Goal: Information Seeking & Learning: Learn about a topic

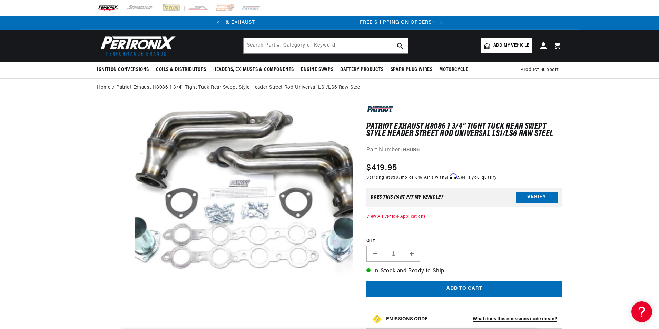
scroll to position [0, 200]
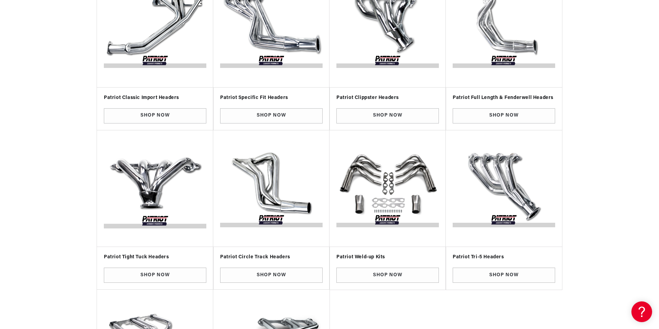
scroll to position [207, 0]
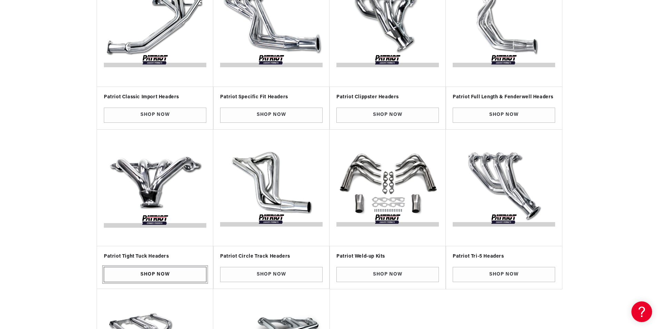
click at [165, 275] on link "Shop Now" at bounding box center [155, 275] width 102 height 16
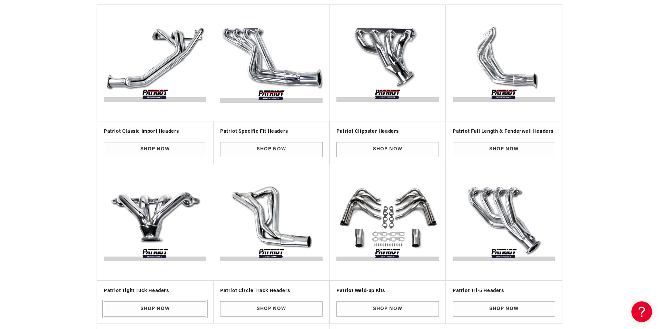
scroll to position [0, 209]
click at [168, 82] on img "Slider" at bounding box center [155, 63] width 106 height 106
click at [173, 211] on img "Slider" at bounding box center [155, 223] width 106 height 106
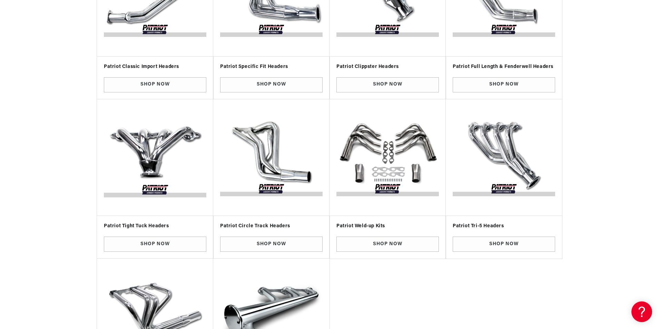
scroll to position [241, 0]
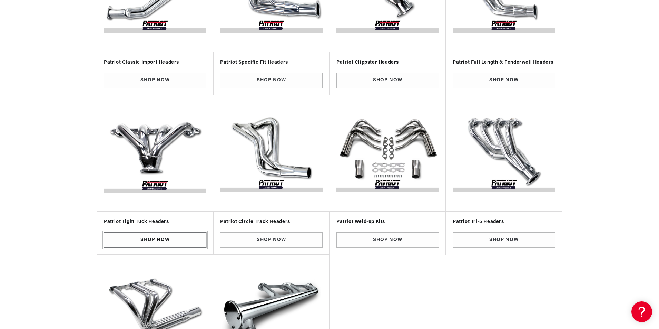
click at [177, 236] on link "Shop Now" at bounding box center [155, 240] width 102 height 16
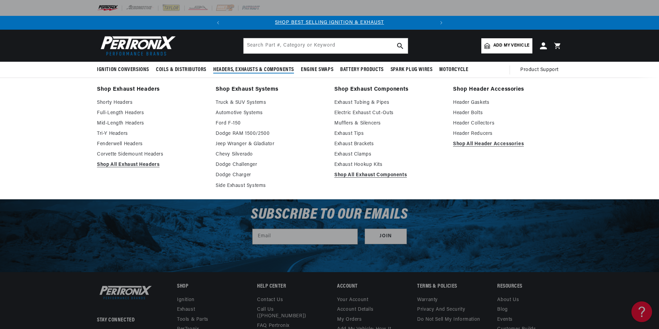
click at [140, 88] on link "Shop Exhaust Headers" at bounding box center [151, 90] width 109 height 10
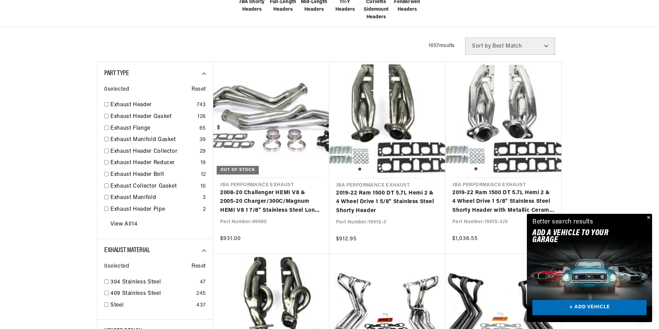
scroll to position [276, 0]
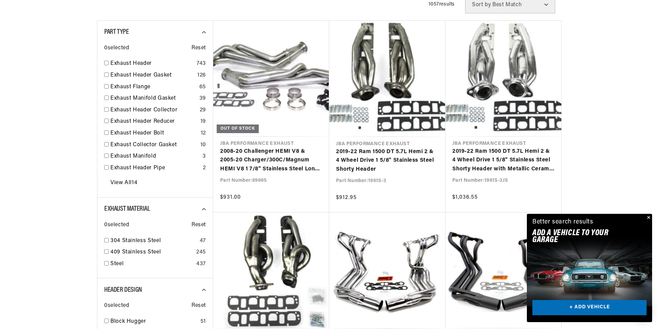
drag, startPoint x: 648, startPoint y: 218, endPoint x: 617, endPoint y: 210, distance: 31.6
click at [648, 218] on button "Close" at bounding box center [648, 218] width 8 height 8
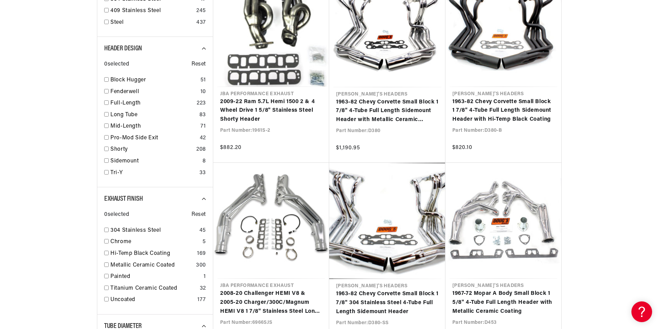
scroll to position [0, 209]
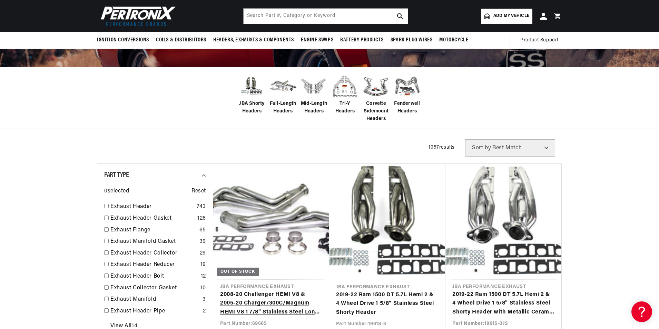
scroll to position [103, 0]
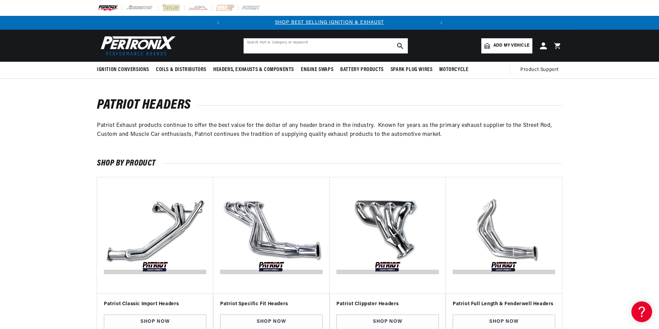
click at [336, 52] on input "text" at bounding box center [326, 45] width 164 height 15
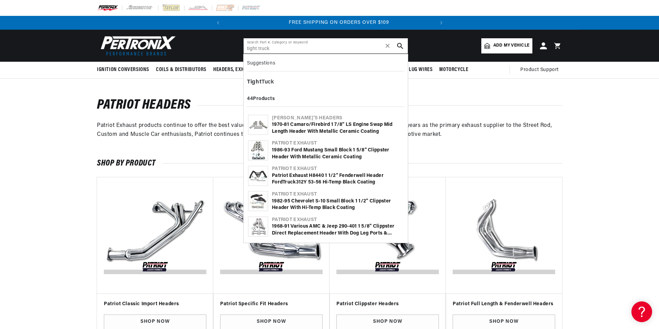
scroll to position [0, 209]
type input "tight truck"
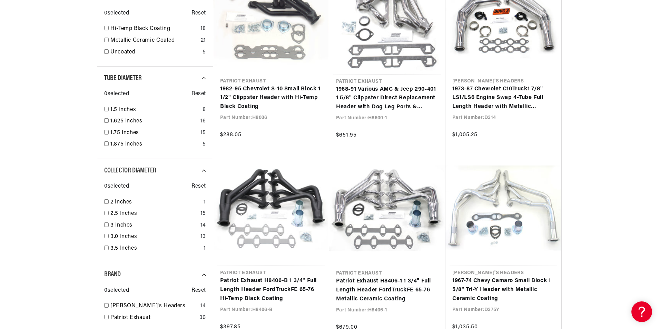
scroll to position [483, 0]
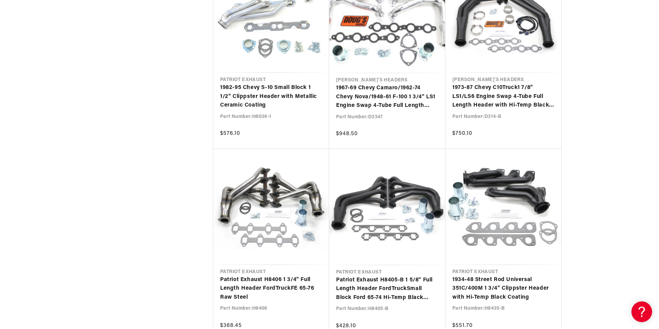
scroll to position [1000, 0]
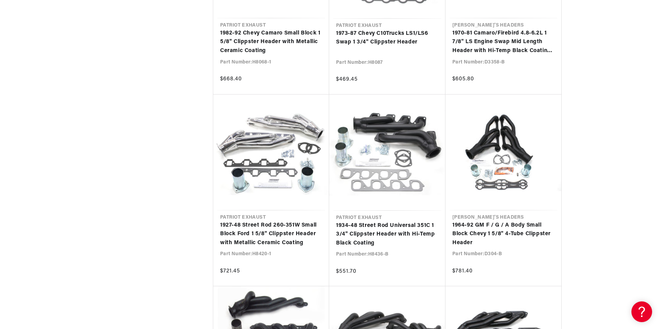
scroll to position [1966, 0]
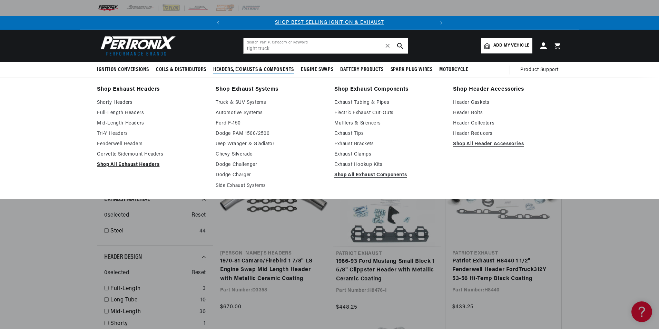
click at [139, 164] on link "Shop All Exhaust Headers" at bounding box center [151, 165] width 109 height 8
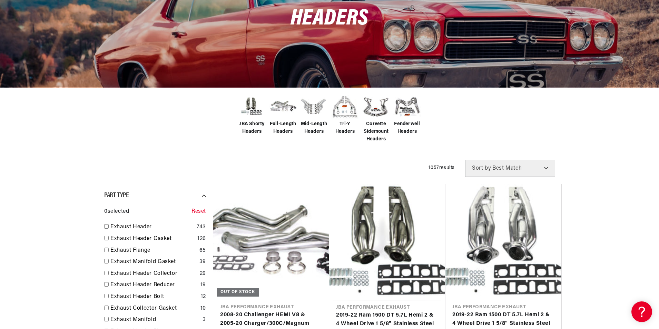
scroll to position [138, 0]
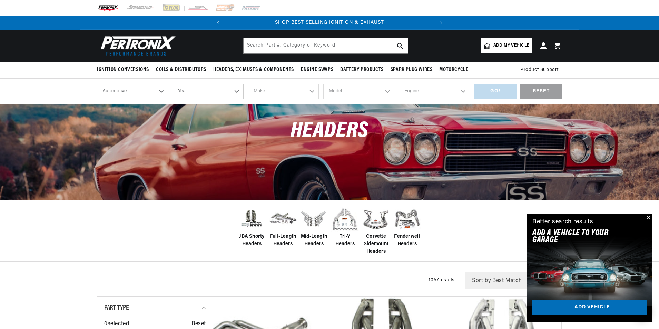
drag, startPoint x: 74, startPoint y: 208, endPoint x: 59, endPoint y: 87, distance: 121.3
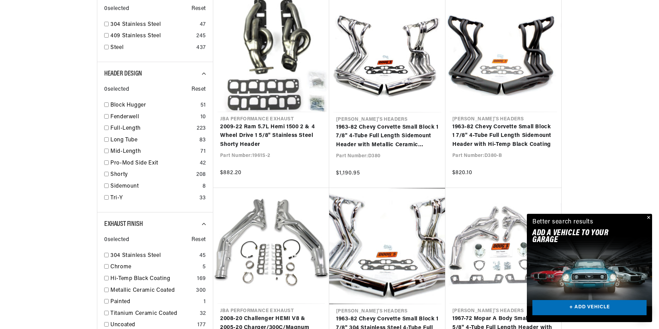
scroll to position [517, 0]
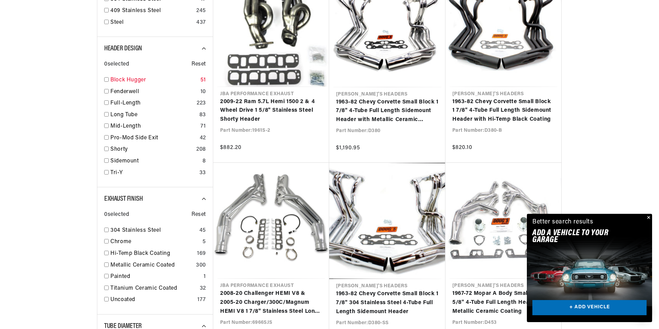
click at [136, 81] on link "Block Hugger" at bounding box center [153, 80] width 87 height 9
checkbox input "true"
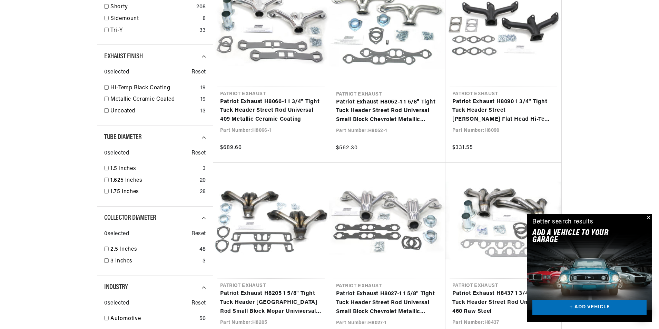
click at [647, 217] on button "Close" at bounding box center [648, 218] width 8 height 8
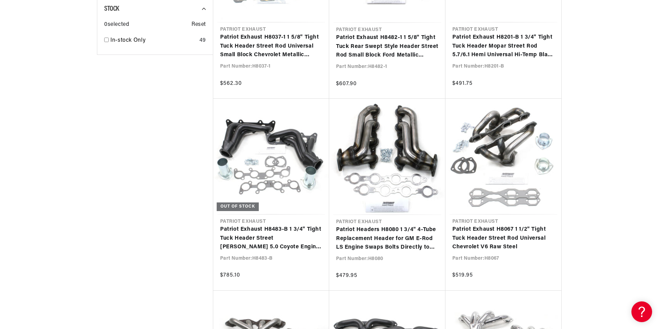
scroll to position [0, 209]
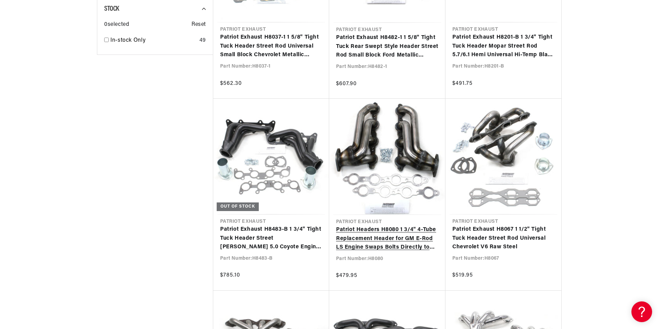
click at [394, 233] on link "Patriot Headers H8080 1 3/4" 4-Tube Replacement Header for GM E-Rod LS Engine S…" at bounding box center [387, 239] width 102 height 27
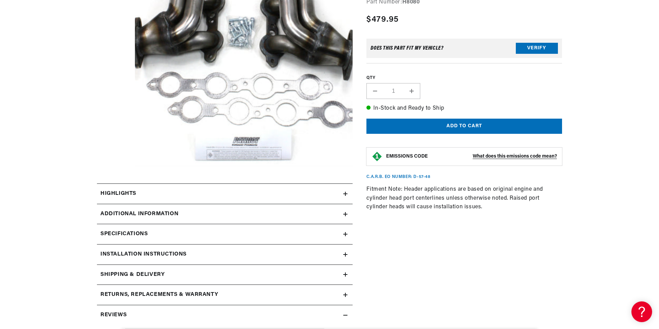
scroll to position [172, 0]
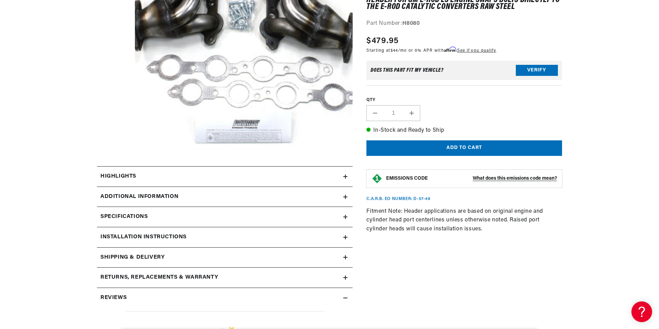
click at [318, 192] on div "Additional Information" at bounding box center [220, 196] width 246 height 9
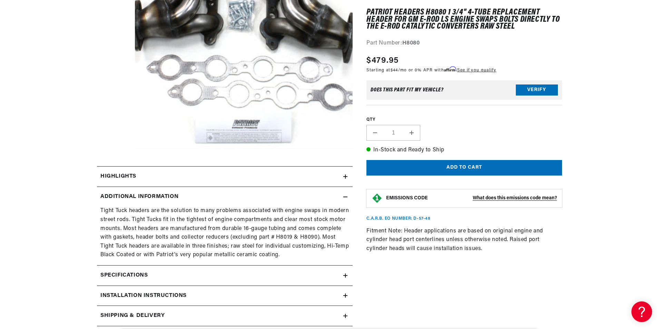
click at [316, 190] on summary "Additional Information" at bounding box center [225, 197] width 256 height 20
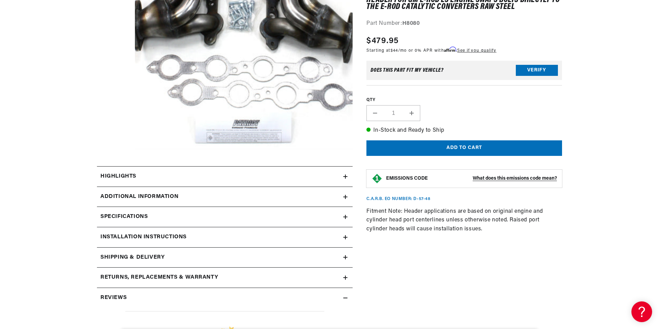
scroll to position [0, 209]
click at [311, 184] on summary "Highlights" at bounding box center [225, 177] width 256 height 20
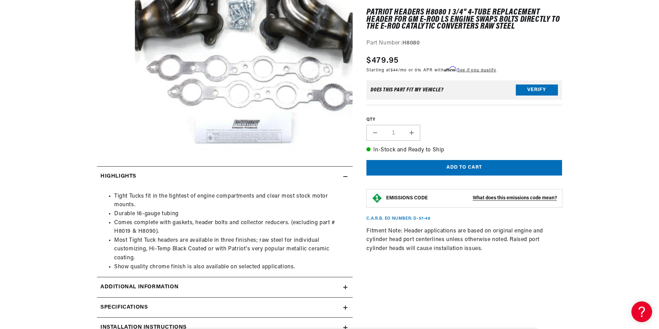
click at [301, 285] on div "Additional Information" at bounding box center [220, 287] width 246 height 9
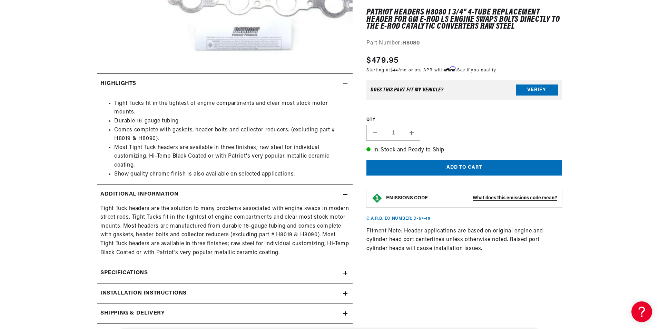
scroll to position [310, 0]
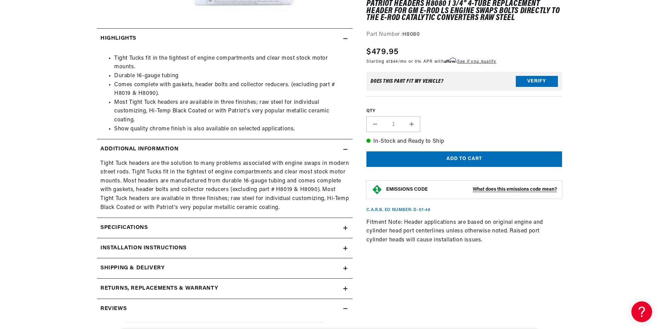
click at [307, 228] on div "Specifications" at bounding box center [220, 228] width 246 height 9
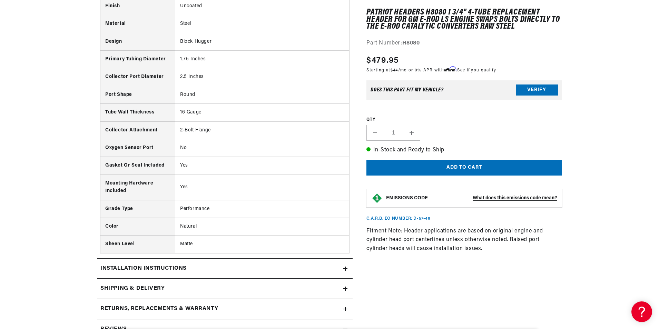
scroll to position [552, 0]
click at [307, 269] on div "Installation instructions" at bounding box center [220, 267] width 246 height 9
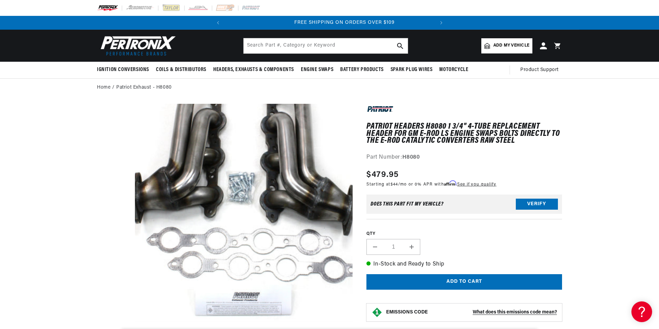
scroll to position [0, 209]
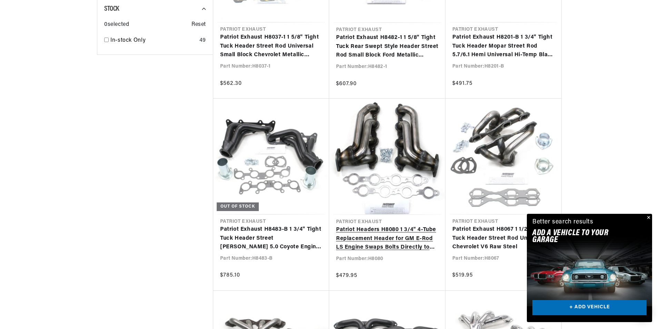
click at [398, 226] on link "Patriot Headers H8080 1 3/4" 4-Tube Replacement Header for GM E-Rod LS Engine S…" at bounding box center [387, 239] width 102 height 27
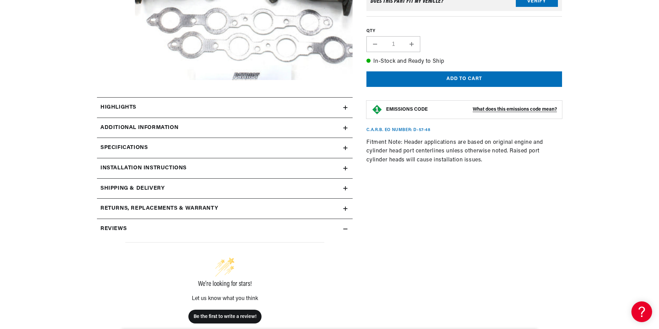
click at [307, 136] on summary "Additional Information" at bounding box center [225, 128] width 256 height 20
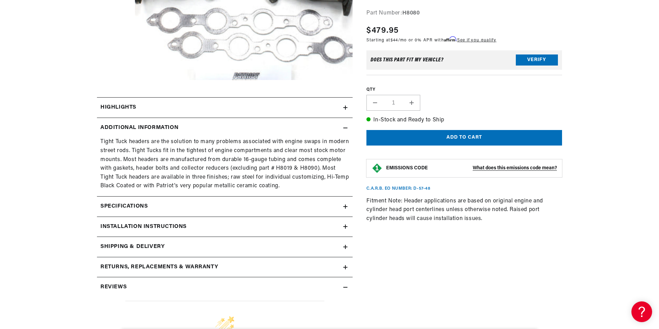
click at [293, 206] on div "Specifications" at bounding box center [220, 206] width 246 height 9
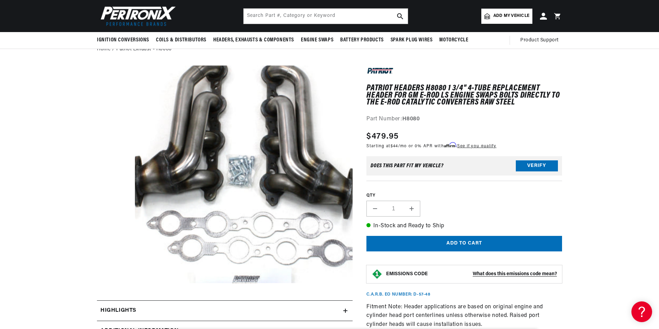
scroll to position [34, 0]
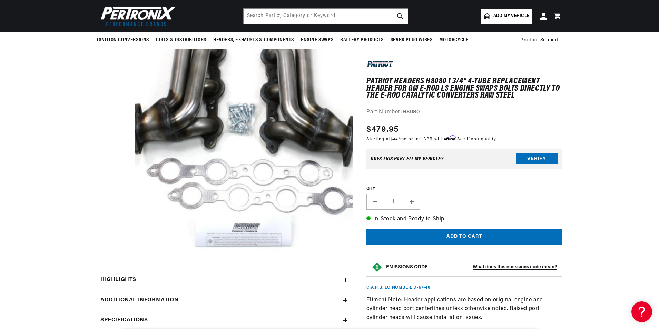
scroll to position [0, 209]
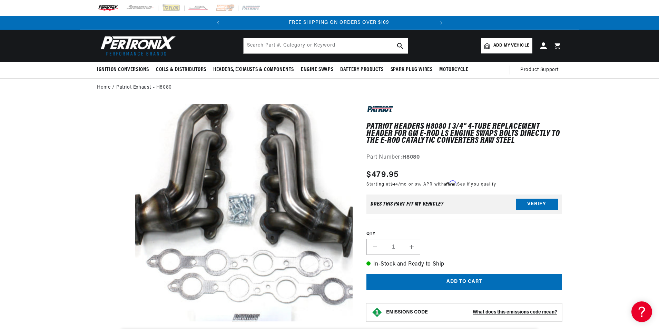
scroll to position [0, 209]
click at [254, 7] on img at bounding box center [250, 8] width 19 height 8
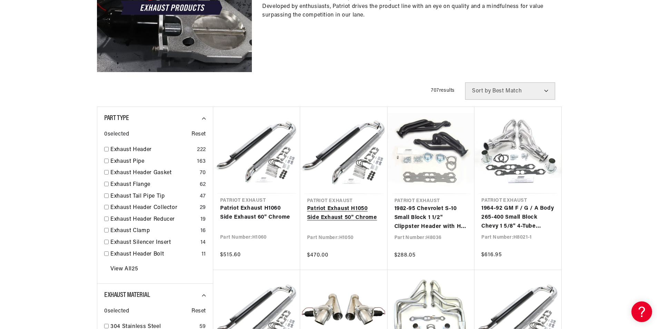
scroll to position [172, 0]
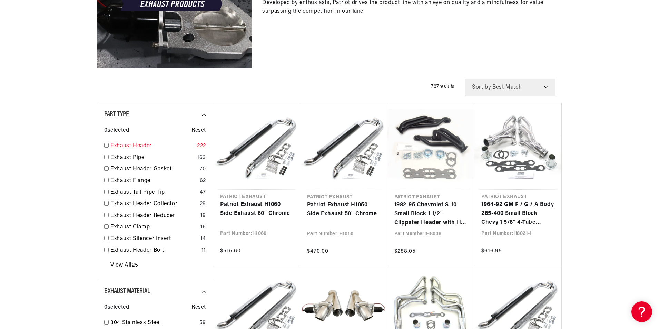
click at [130, 146] on link "Exhaust Header" at bounding box center [152, 146] width 84 height 9
checkbox input "true"
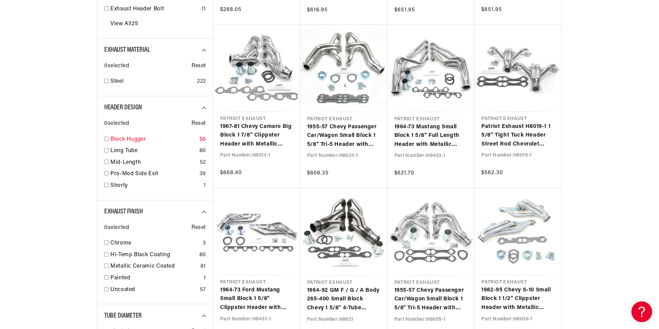
scroll to position [0, 209]
click at [125, 142] on link "Block Hugger" at bounding box center [153, 139] width 86 height 9
checkbox input "true"
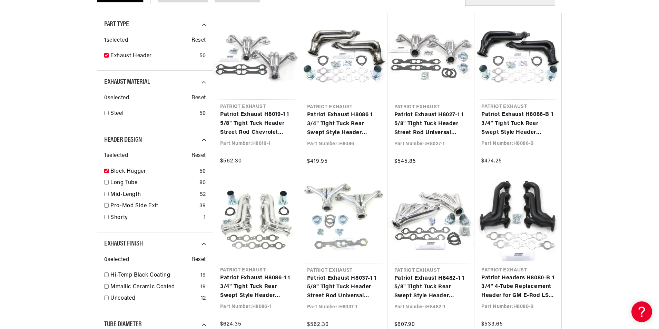
scroll to position [345, 0]
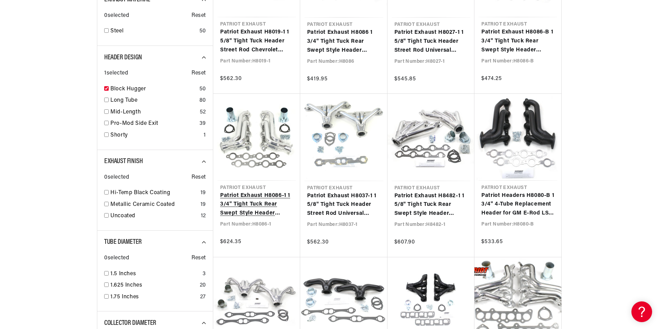
click at [260, 205] on link "Patriot Exhaust H8086-1 1 3/4" Tight Tuck Rear Swept Style Header Street Rod Un…" at bounding box center [256, 204] width 73 height 27
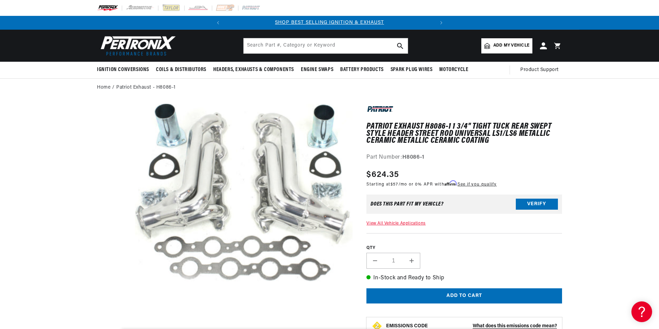
scroll to position [22, 0]
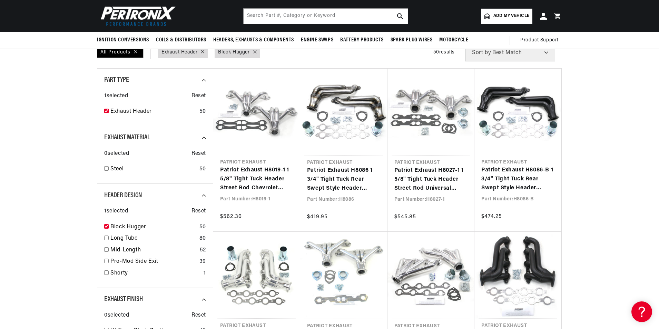
click at [346, 176] on link "Patriot Exhaust H8086 1 3/4" Tight Tuck Rear Swept Style Header Street Rod Univ…" at bounding box center [343, 179] width 73 height 27
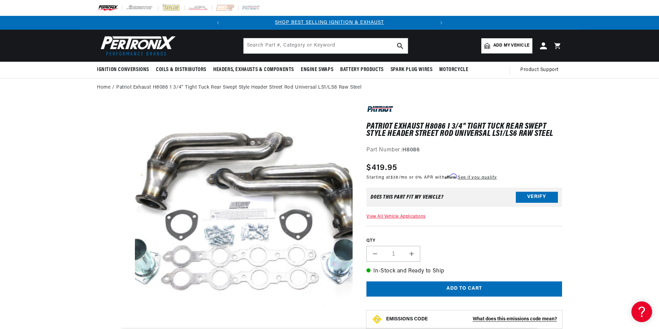
drag, startPoint x: 329, startPoint y: 201, endPoint x: 284, endPoint y: 193, distance: 46.7
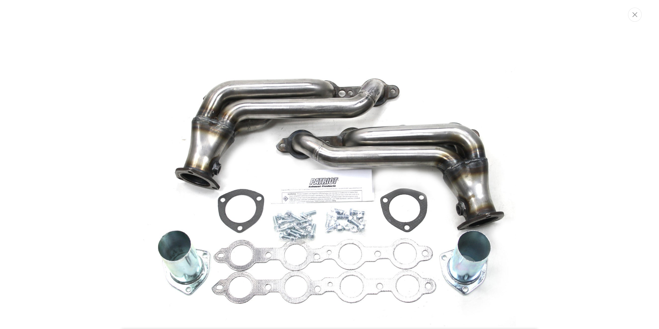
scroll to position [29, 0]
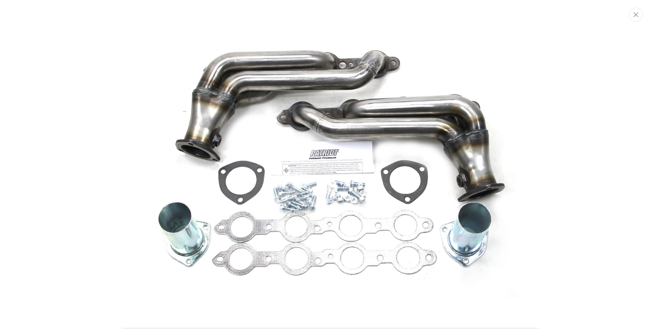
click at [284, 193] on img "Media gallery" at bounding box center [329, 165] width 373 height 373
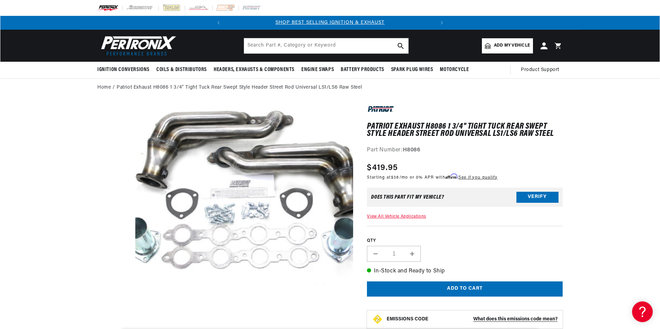
scroll to position [22, 0]
click at [113, 321] on button "Open media 1 in modal" at bounding box center [113, 321] width 0 height 0
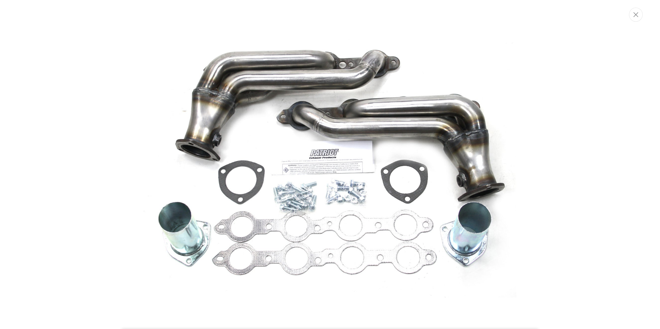
scroll to position [0, 209]
click at [634, 17] on icon "Close" at bounding box center [635, 14] width 5 height 5
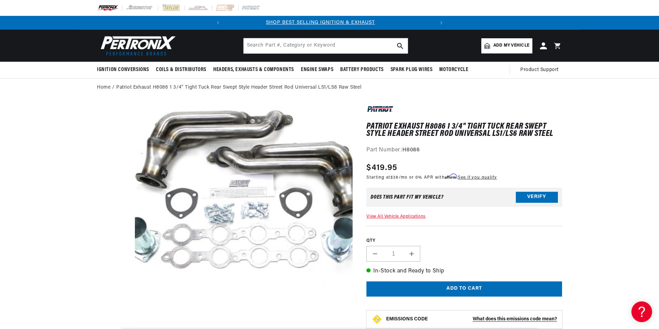
scroll to position [0, 0]
click at [113, 321] on button "Open media 1 in modal" at bounding box center [113, 321] width 0 height 0
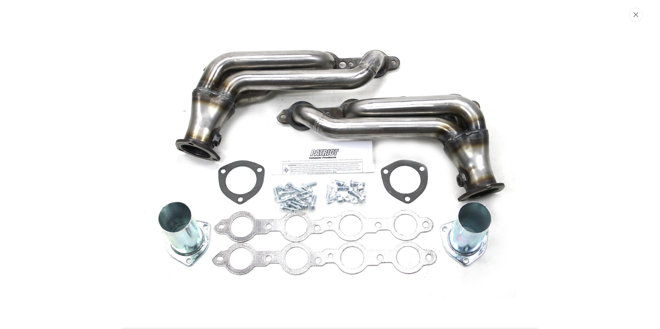
click at [635, 13] on icon "Close" at bounding box center [635, 14] width 5 height 5
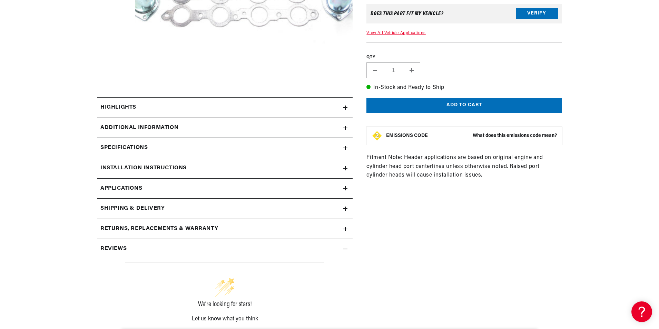
scroll to position [0, 209]
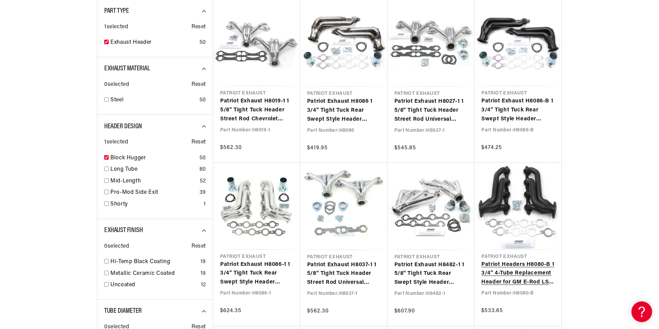
scroll to position [0, 209]
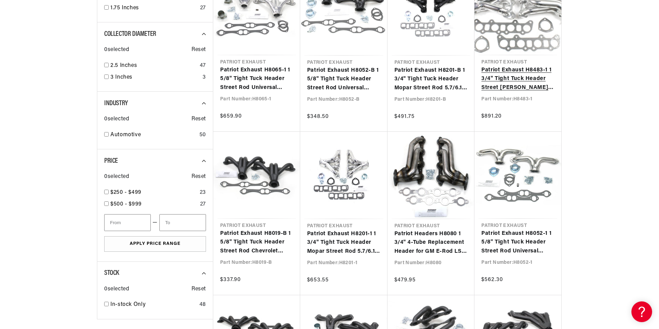
scroll to position [655, 0]
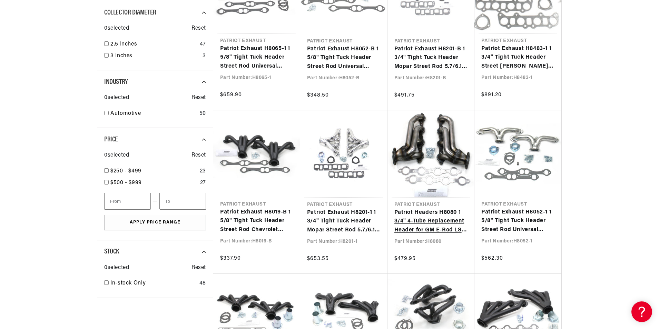
click at [424, 225] on link "Patriot Headers H8080 1 3/4" 4-Tube Replacement Header for GM E-Rod LS Engine S…" at bounding box center [430, 221] width 73 height 27
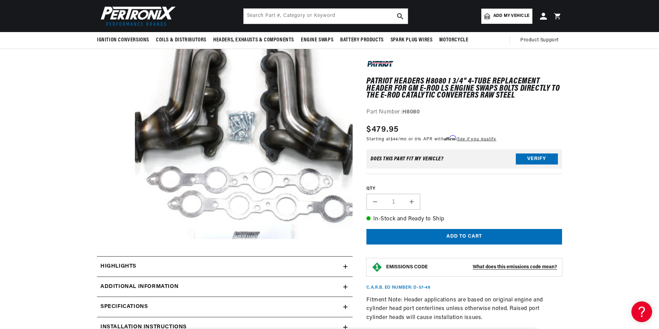
scroll to position [138, 0]
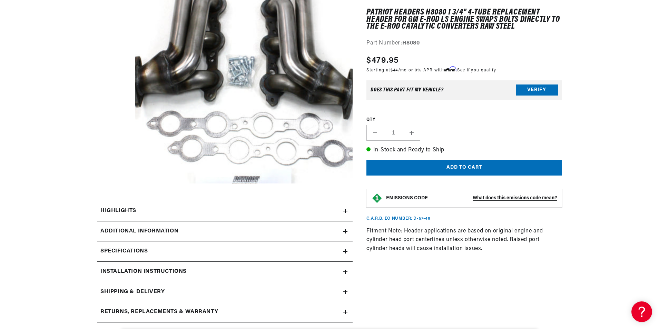
click at [113, 205] on button "Open media 1 in modal" at bounding box center [113, 205] width 0 height 0
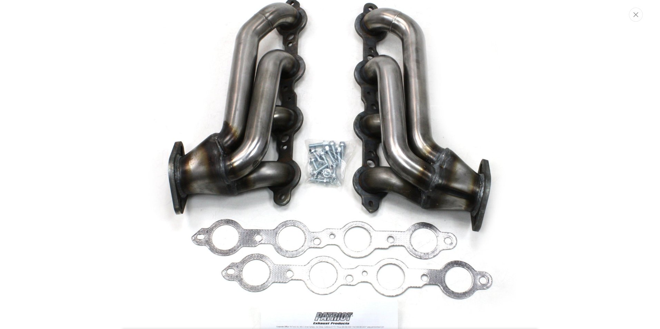
scroll to position [29, 0]
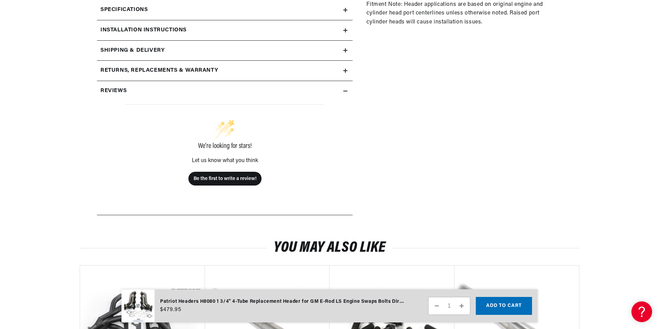
scroll to position [517, 0]
